Goal: Information Seeking & Learning: Find specific fact

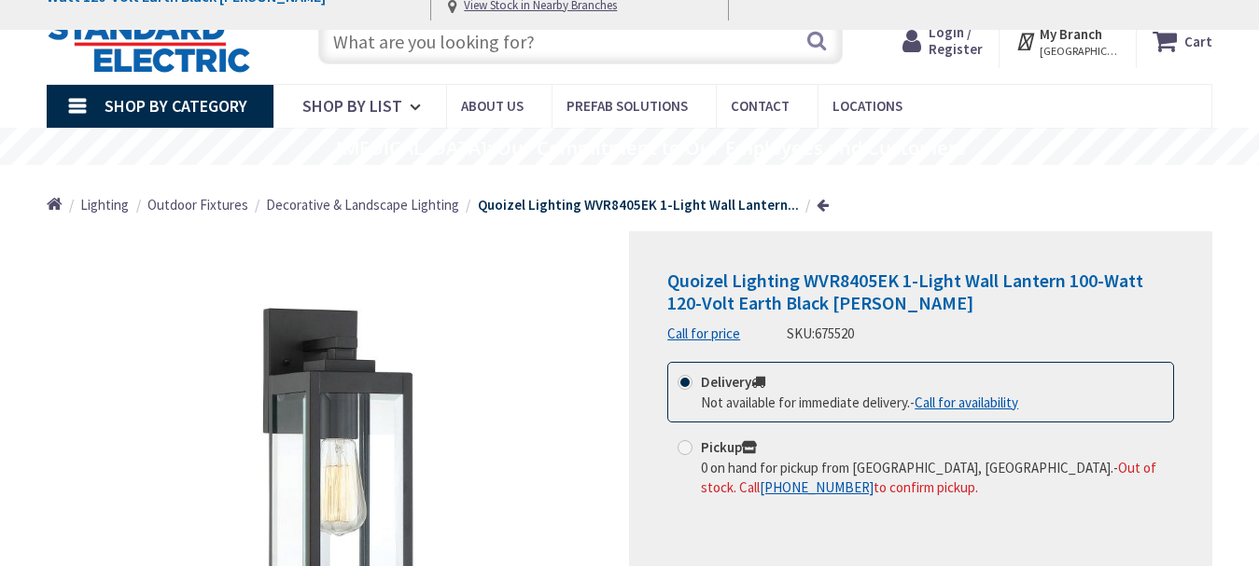
scroll to position [280, 0]
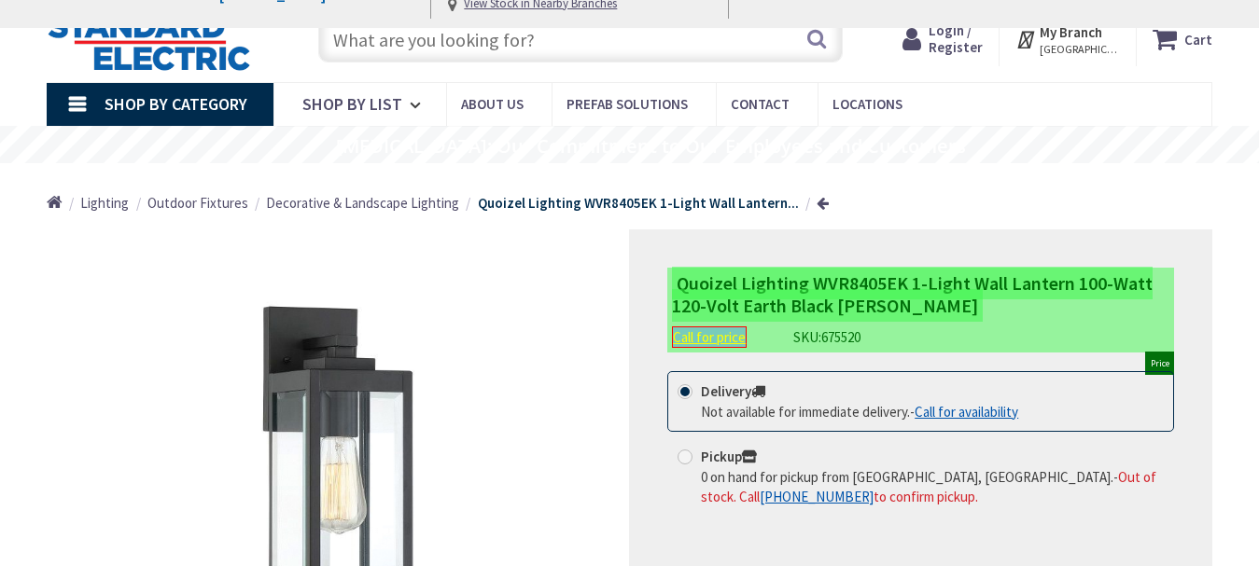
click at [696, 341] on link "Call for price" at bounding box center [709, 337] width 75 height 21
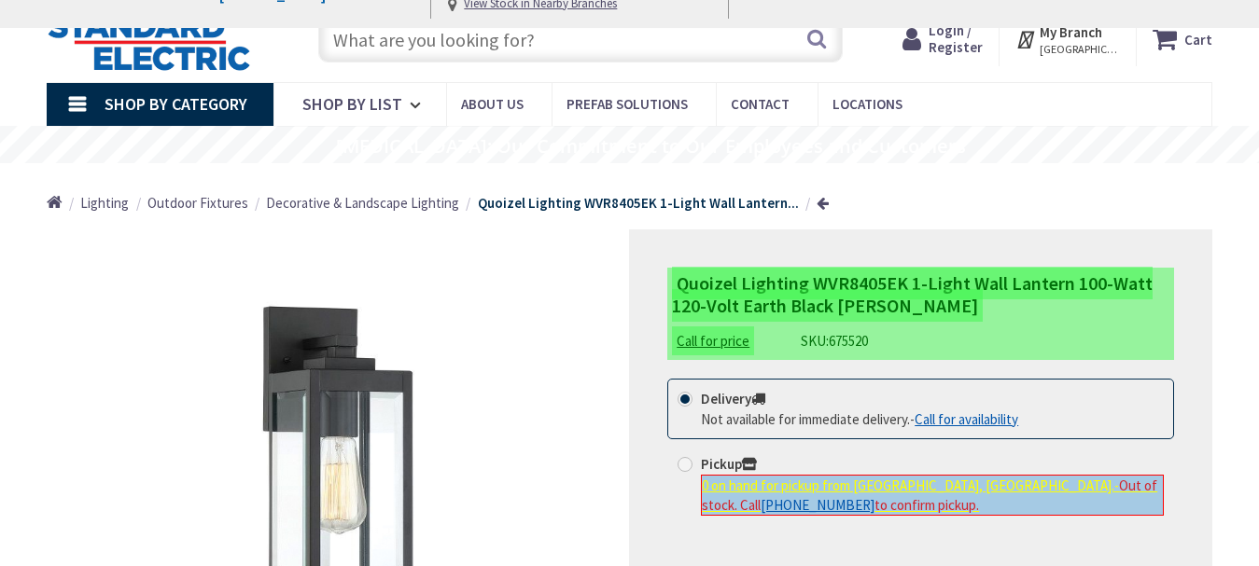
click at [833, 513] on div "0 on hand for pickup from [GEOGRAPHIC_DATA], [GEOGRAPHIC_DATA]. - Out of stock.…" at bounding box center [932, 496] width 463 height 42
click at [694, 470] on input "Pickup 0 on hand for pickup from [GEOGRAPHIC_DATA], [GEOGRAPHIC_DATA]. - Out of…" at bounding box center [688, 464] width 12 height 12
radio input "true"
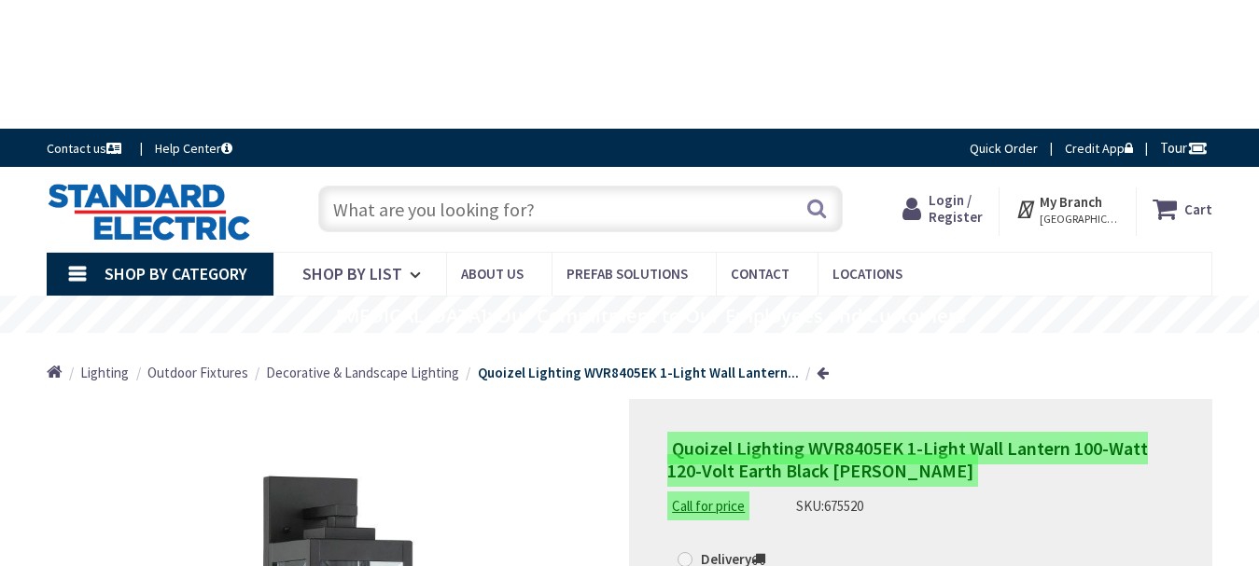
scroll to position [0, 0]
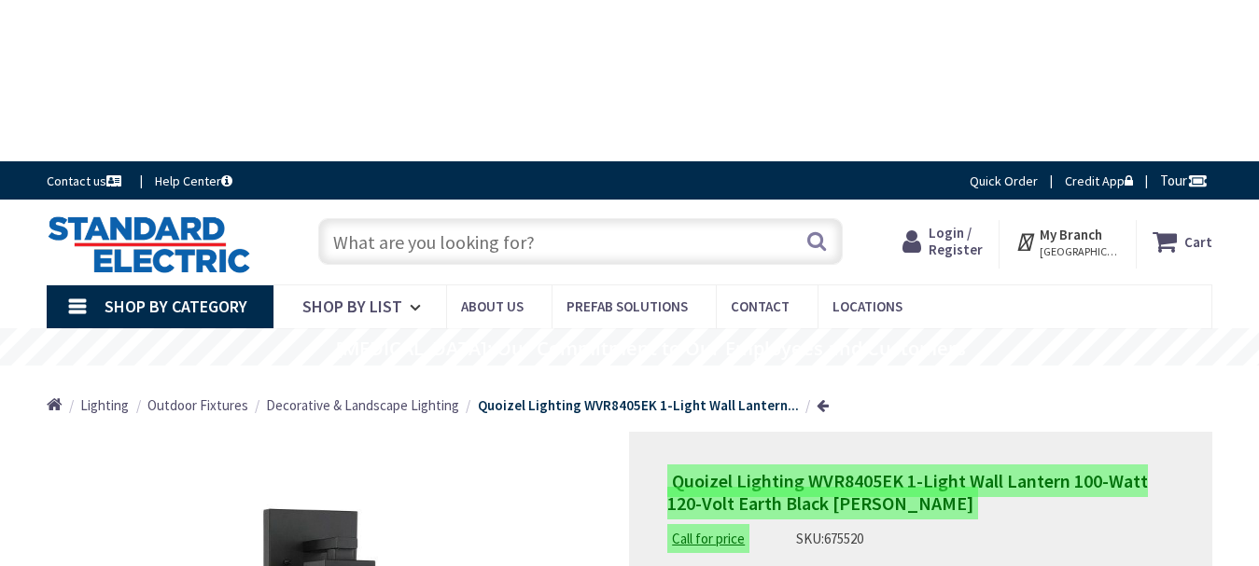
click at [578, 235] on input "text" at bounding box center [579, 241] width 523 height 47
paste input "WCP8602MBK"
type input "WCP8602MBK"
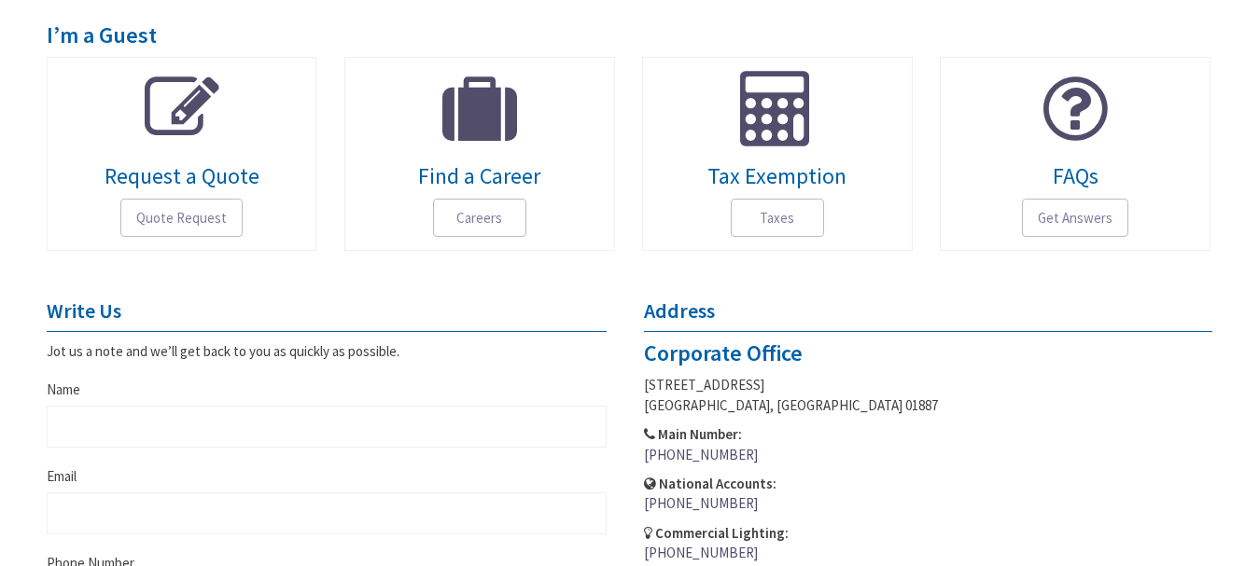
scroll to position [560, 0]
